Goal: Information Seeking & Learning: Check status

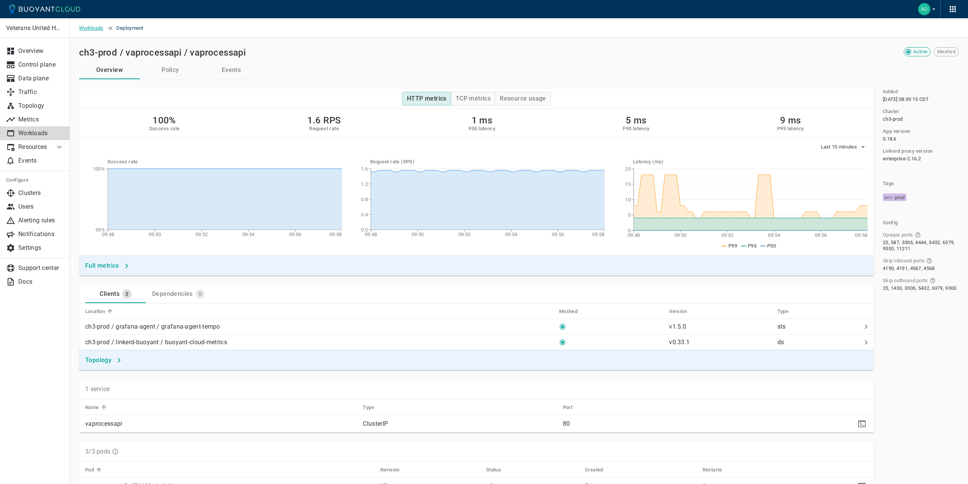
click at [97, 30] on span "Workloads" at bounding box center [92, 28] width 27 height 20
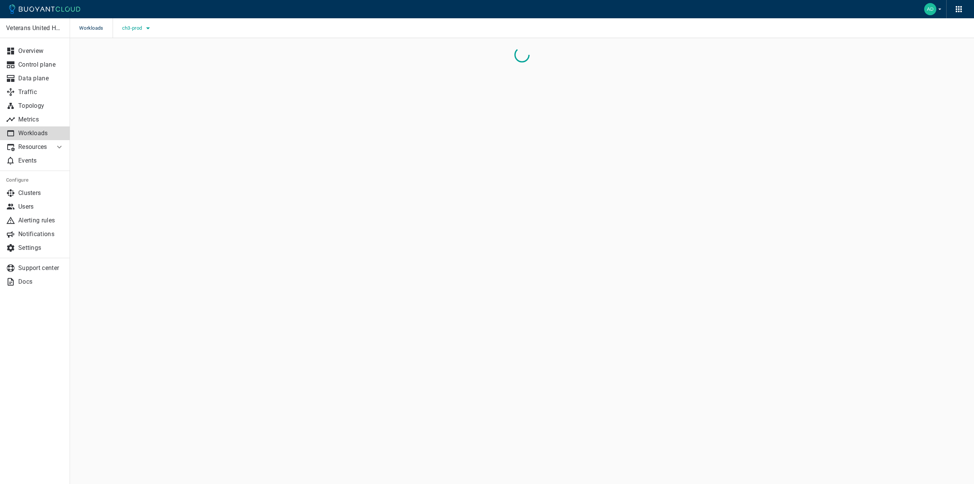
click at [139, 32] on button "ch3-prod" at bounding box center [137, 27] width 30 height 11
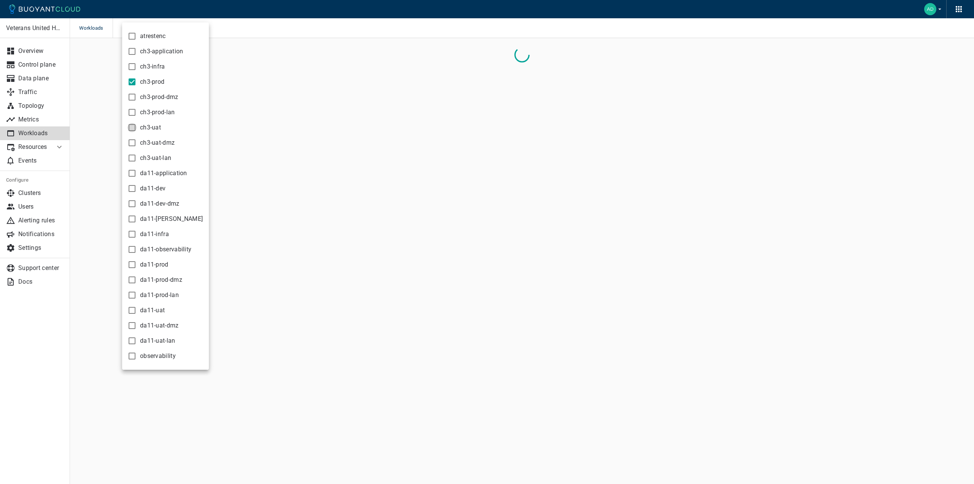
click at [132, 126] on input "ch3-uat" at bounding box center [131, 127] width 9 height 9
checkbox input "true"
click at [133, 82] on input "ch3-prod" at bounding box center [131, 81] width 9 height 9
checkbox input "false"
click at [289, 153] on div at bounding box center [487, 242] width 974 height 484
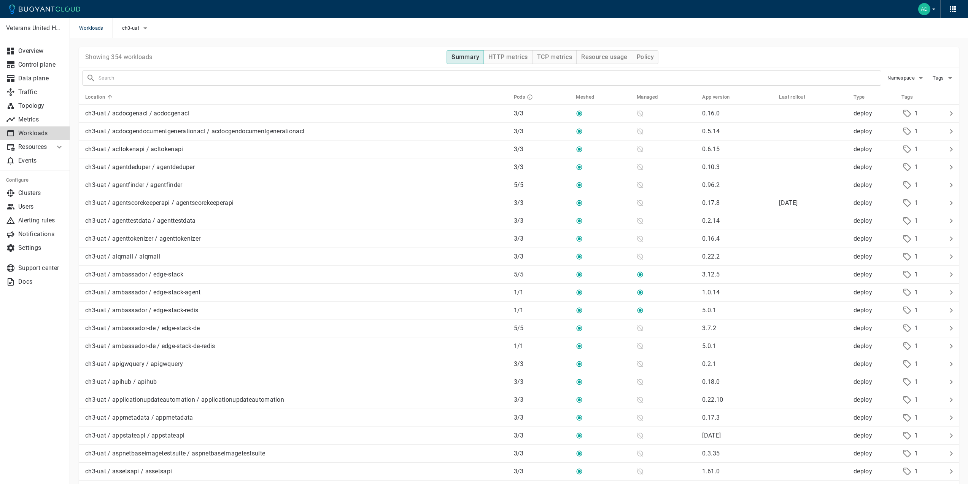
click at [185, 77] on input "text" at bounding box center [490, 78] width 783 height 11
type input "l"
type input "summary"
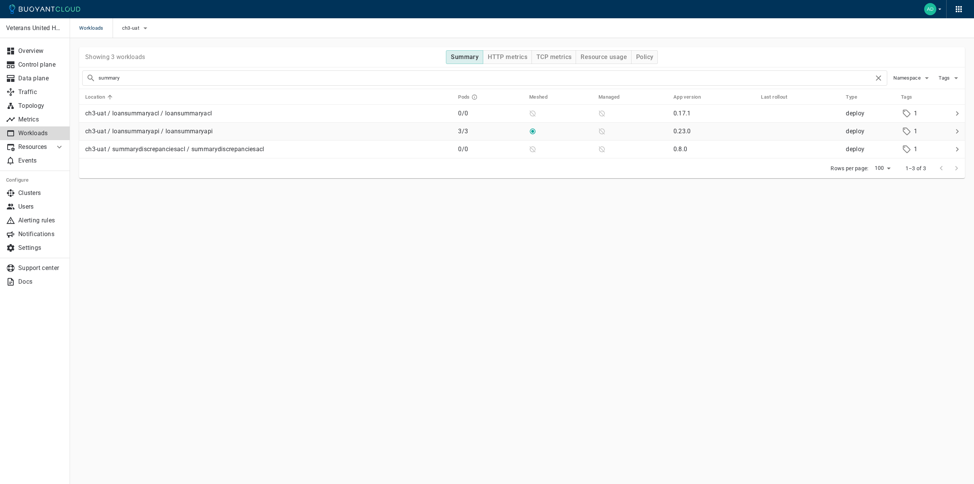
click at [218, 131] on div "ch3-uat / loansummaryapi / loansummaryapi" at bounding box center [267, 129] width 370 height 11
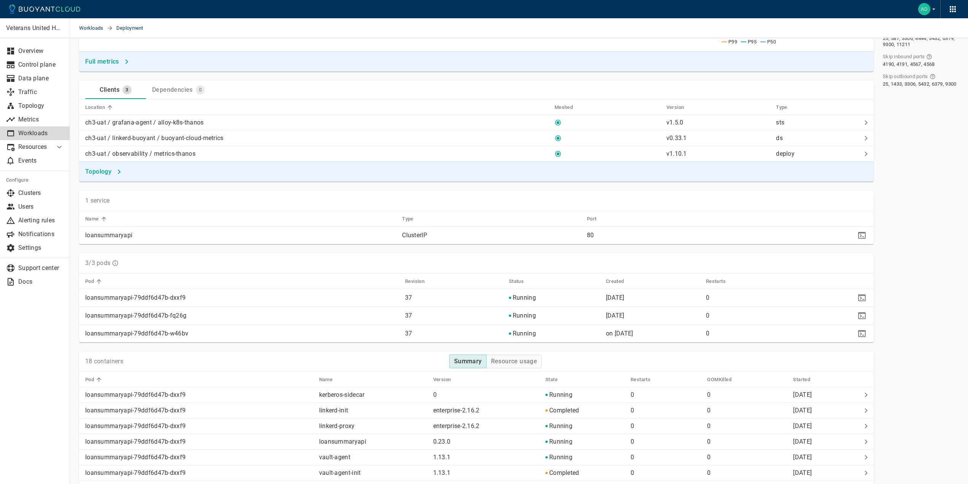
scroll to position [5, 0]
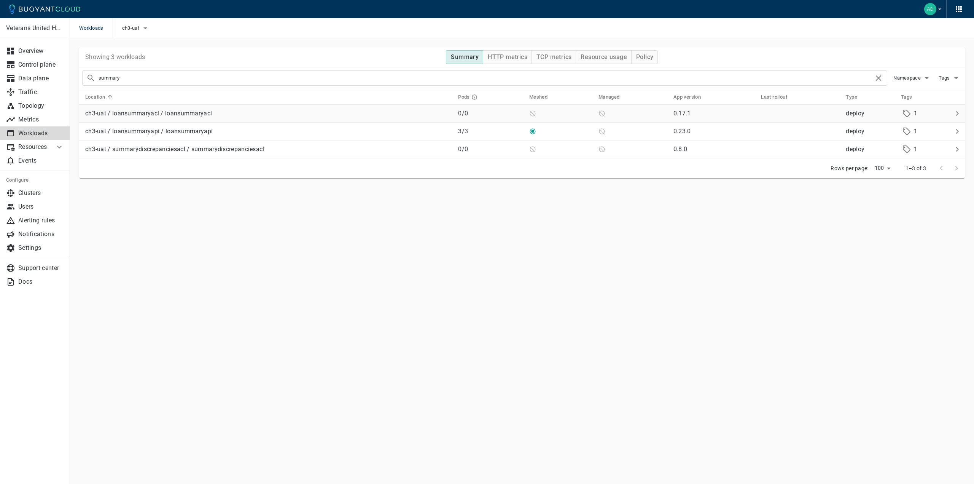
click at [199, 113] on p "ch3-uat / loansummaryacl / loansummaryacl" at bounding box center [148, 114] width 127 height 8
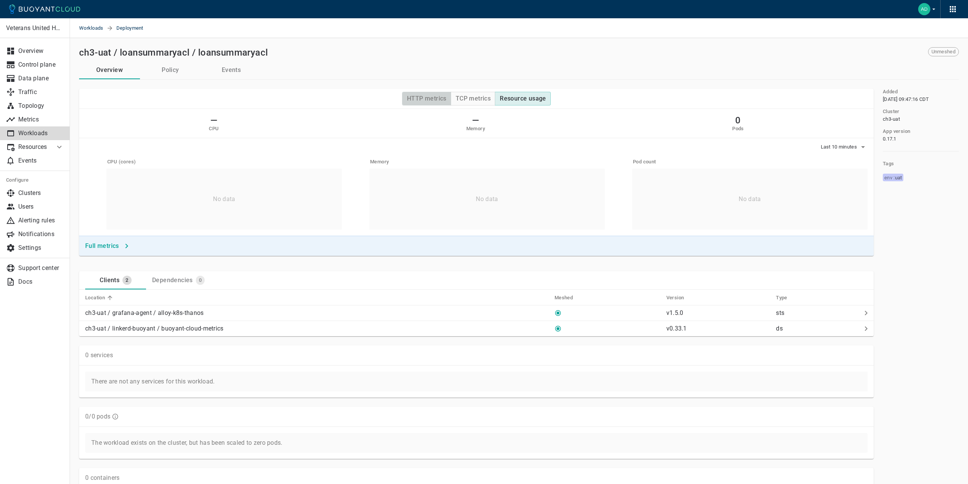
click at [435, 97] on h4 "HTTP metrics" at bounding box center [427, 99] width 40 height 8
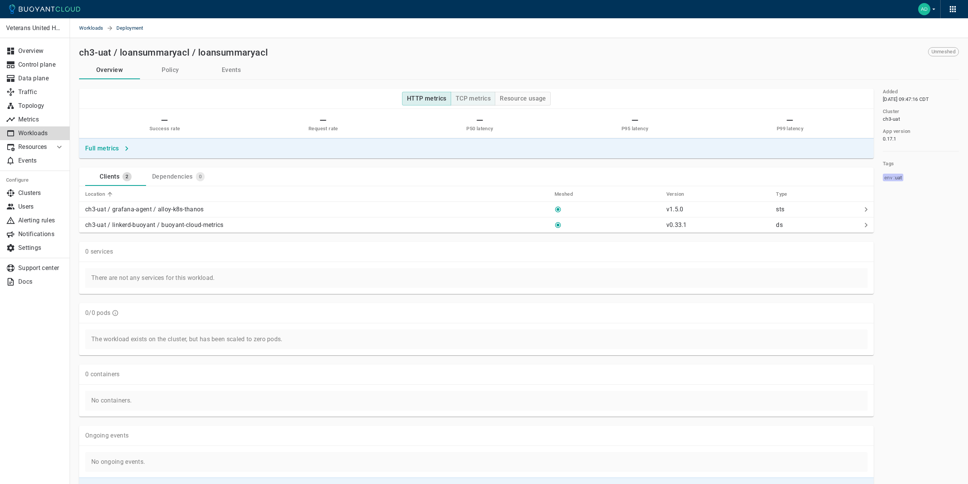
click at [490, 96] on h4 "TCP metrics" at bounding box center [473, 99] width 35 height 8
